Goal: Check status: Check status

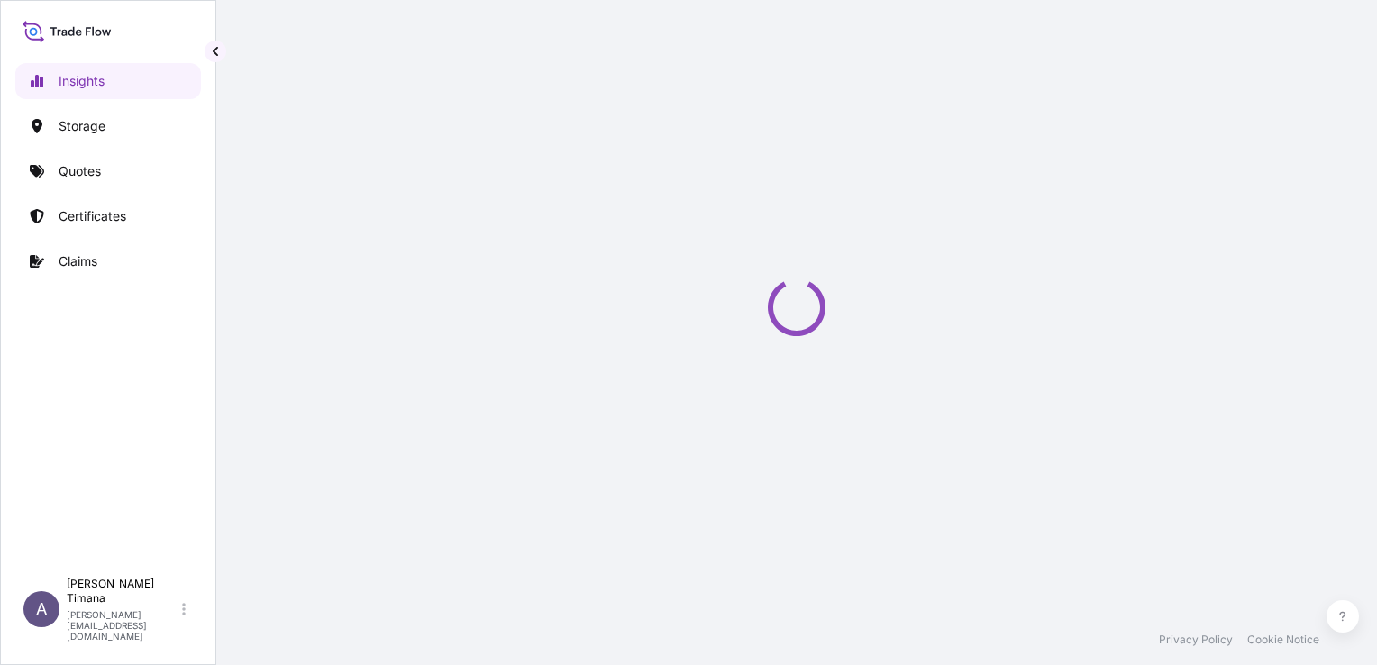
select select "2025"
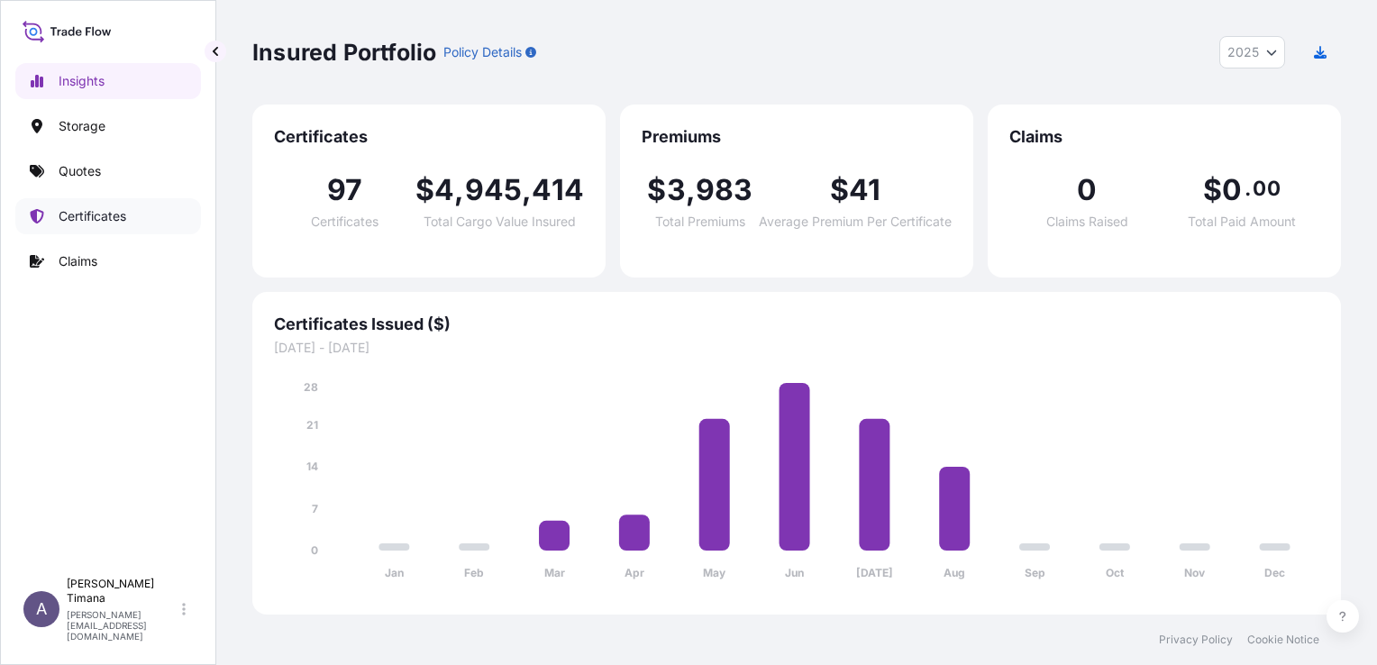
click at [90, 225] on link "Certificates" at bounding box center [108, 216] width 186 height 36
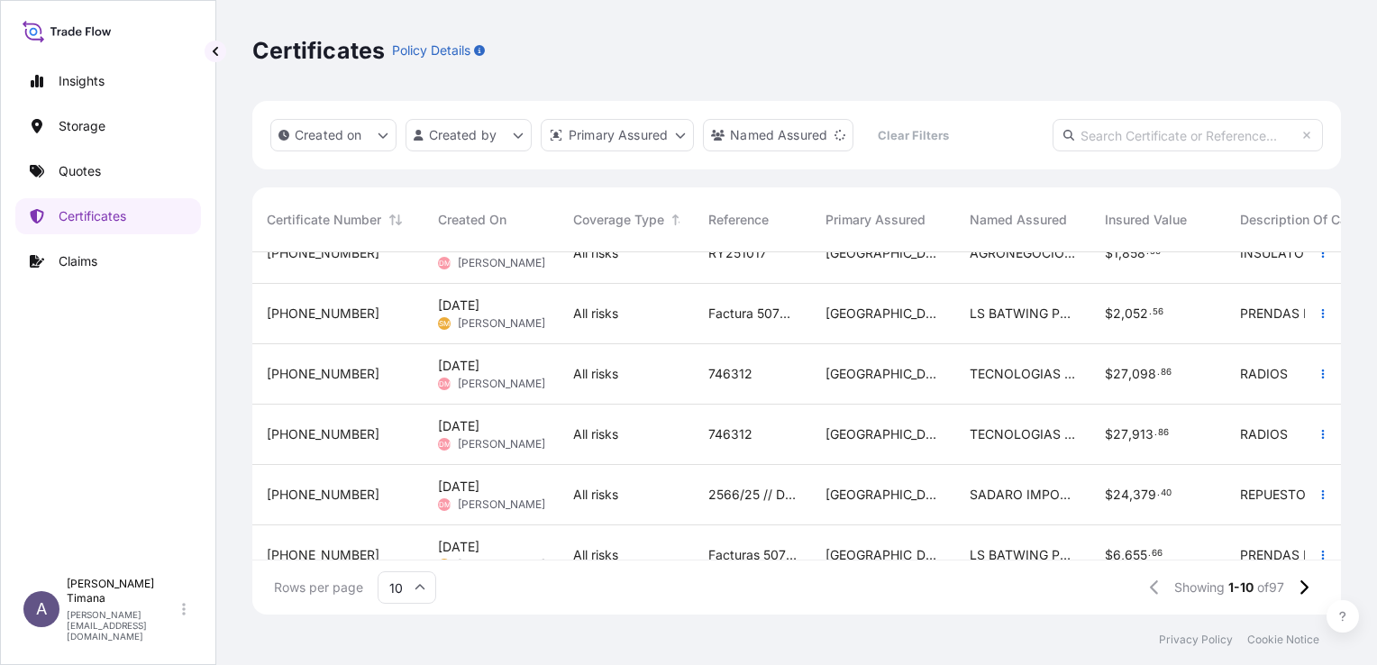
scroll to position [309, 0]
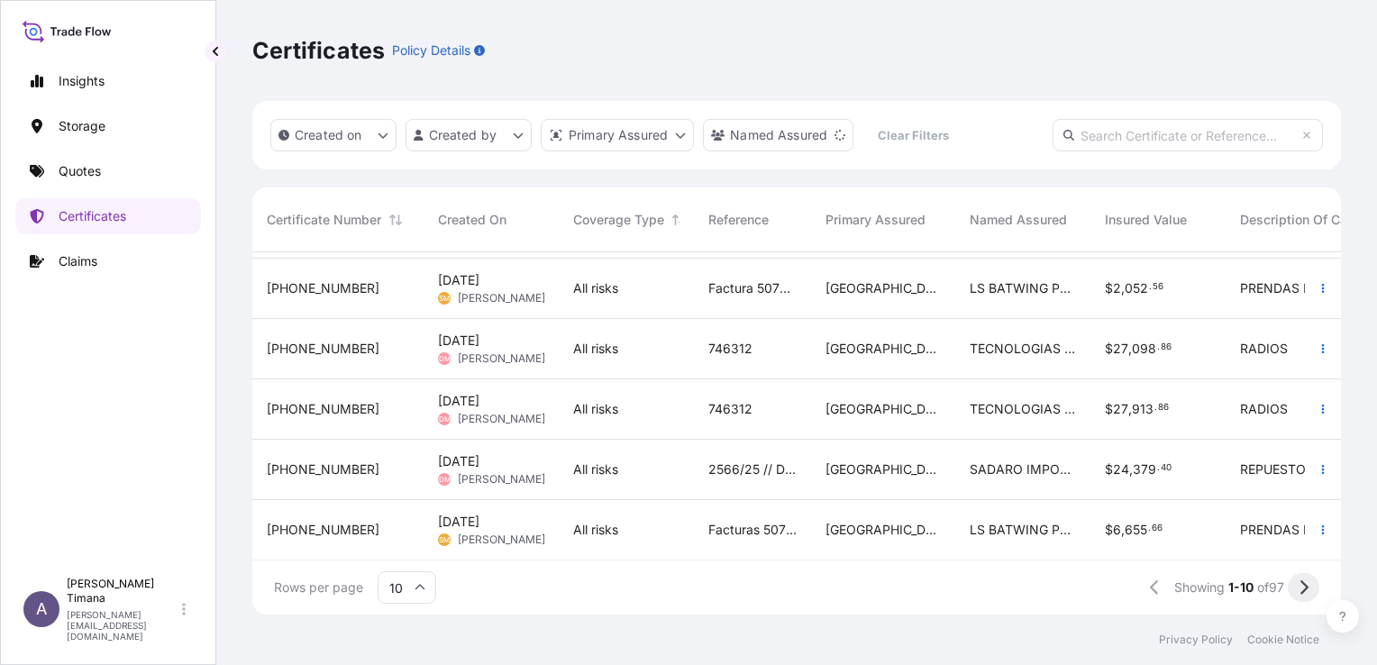
click at [1305, 590] on icon at bounding box center [1304, 587] width 8 height 14
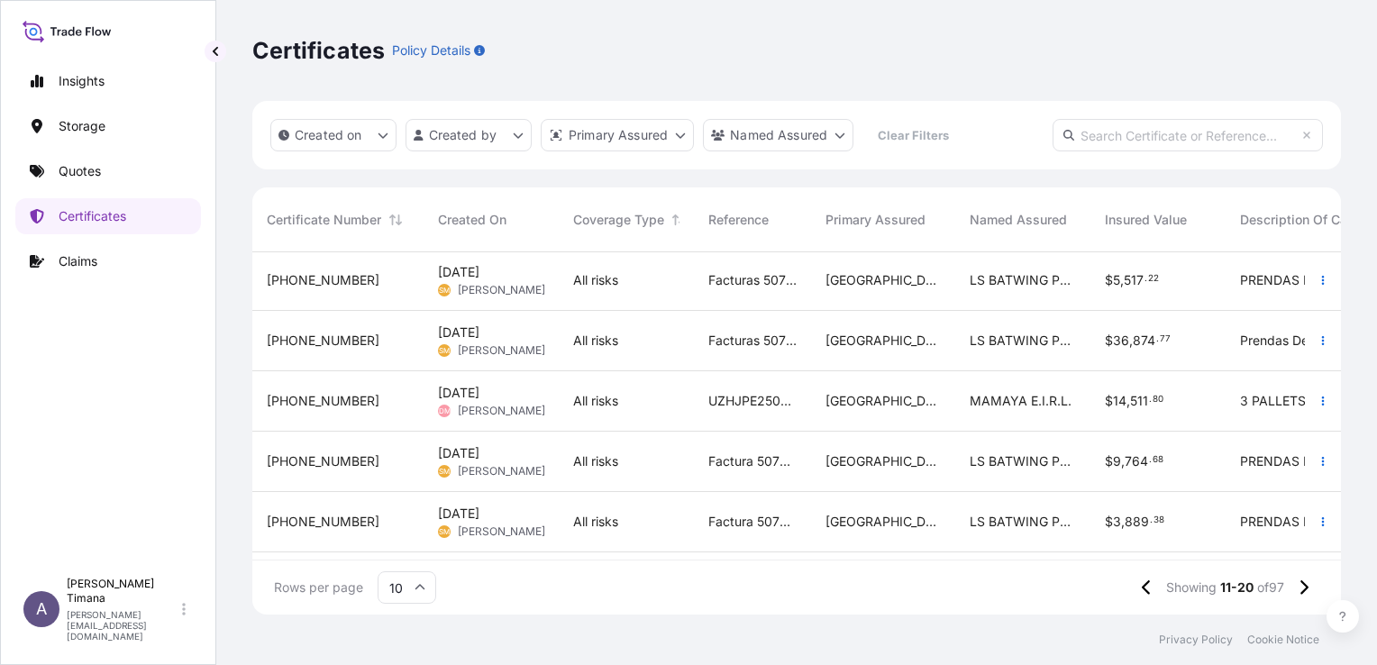
scroll to position [0, 0]
click at [1314, 591] on button at bounding box center [1304, 587] width 32 height 29
click at [1313, 591] on button at bounding box center [1304, 587] width 32 height 29
click at [1311, 584] on button at bounding box center [1304, 587] width 32 height 29
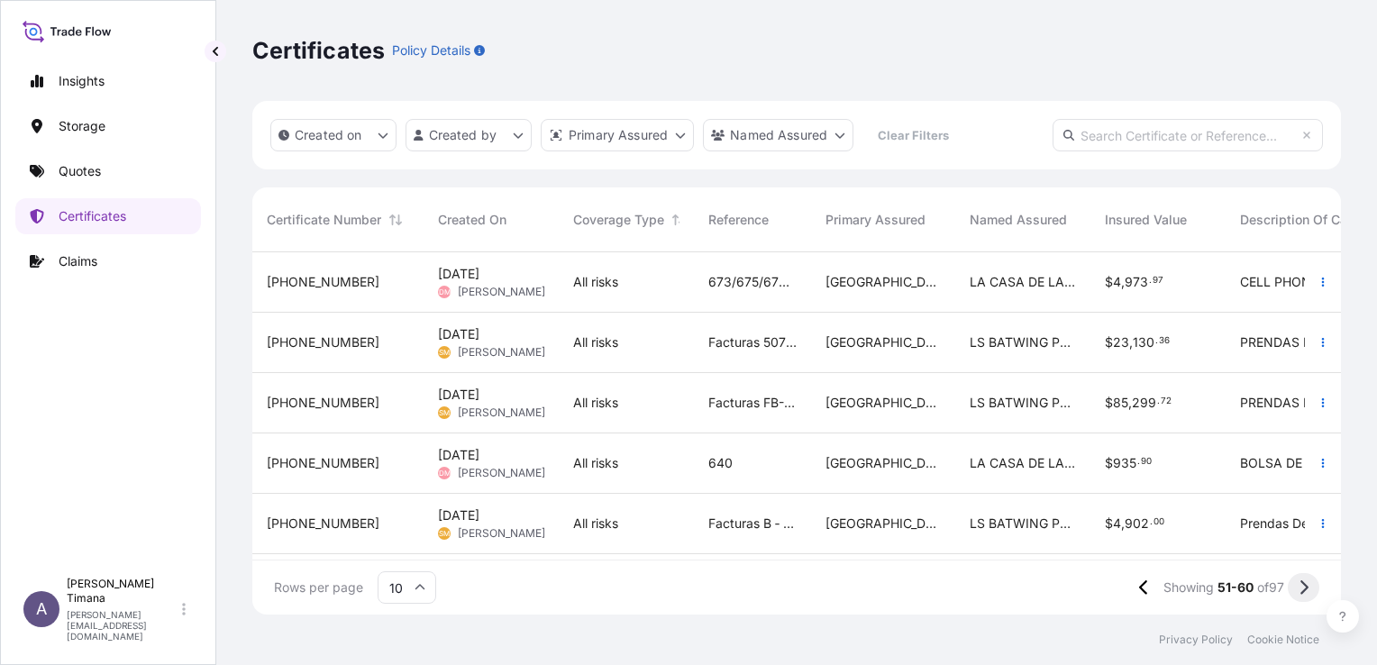
click at [1311, 587] on button at bounding box center [1304, 587] width 32 height 29
click at [470, 510] on span "[DATE]" at bounding box center [458, 515] width 41 height 18
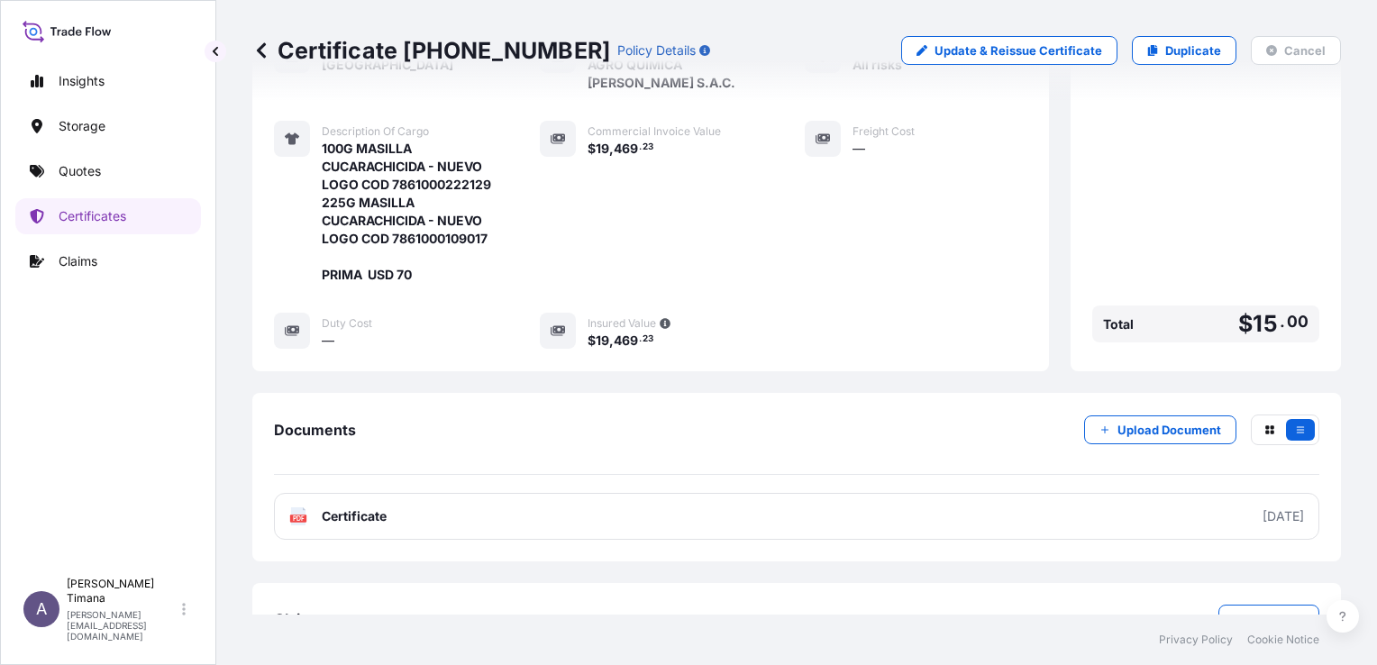
scroll to position [451, 0]
